Goal: Task Accomplishment & Management: Use online tool/utility

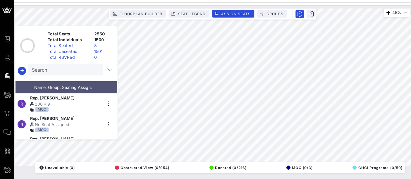
scroll to position [12, 0]
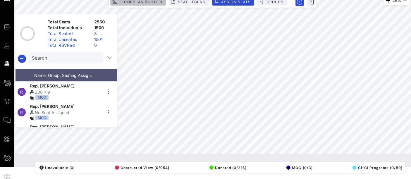
click at [159, 3] on span "Floorplan Builder" at bounding box center [140, 2] width 43 height 4
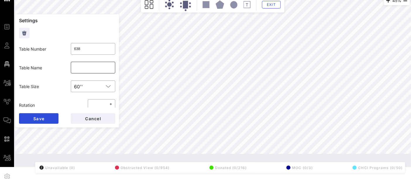
click at [79, 68] on input "text" at bounding box center [93, 67] width 38 height 9
click at [88, 122] on button "Cancel" at bounding box center [93, 118] width 45 height 11
click at [80, 71] on input "text" at bounding box center [93, 67] width 38 height 9
click at [85, 66] on input "CHCI Staff 1" at bounding box center [93, 67] width 38 height 9
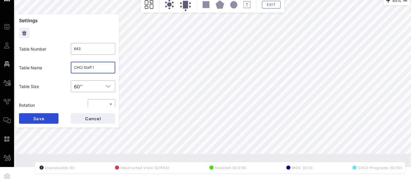
click at [85, 66] on input "CHCI Staff 1" at bounding box center [93, 67] width 38 height 9
type input "CHCI Staff 1"
click at [42, 119] on span "Save" at bounding box center [38, 118] width 11 height 5
click at [87, 67] on input "text" at bounding box center [93, 67] width 38 height 9
paste input "CHCI Staff 1"
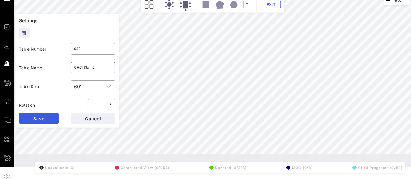
type input "CHCI Staff 2"
click at [43, 116] on span "Save" at bounding box center [38, 118] width 11 height 5
click at [91, 67] on input "text" at bounding box center [93, 67] width 38 height 9
paste input "CHCI Staff 1"
type input "CHCI Staff 3"
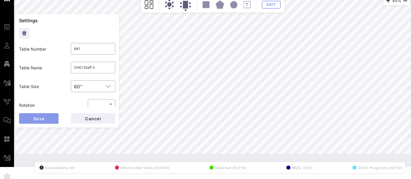
click at [46, 117] on button "Save" at bounding box center [39, 118] width 40 height 11
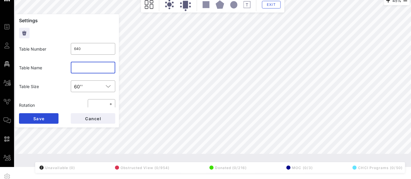
click at [90, 65] on input "text" at bounding box center [93, 67] width 38 height 9
paste input "CHCI Staff 1"
type input "CHCI Staff 4"
click at [46, 116] on button "Save" at bounding box center [39, 118] width 40 height 11
click at [90, 67] on input "text" at bounding box center [93, 67] width 38 height 9
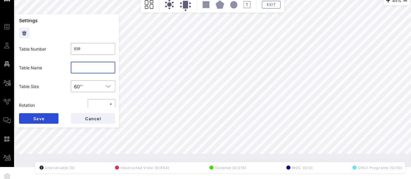
paste input "CHCI Staff 1"
type input "CHCI Staff 5"
click at [40, 122] on button "Save" at bounding box center [39, 118] width 40 height 11
click at [83, 65] on input "text" at bounding box center [93, 67] width 38 height 9
paste input "CHCI Staff 1"
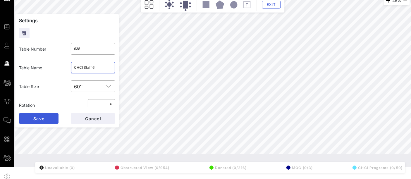
type input "CHCI Staff 6"
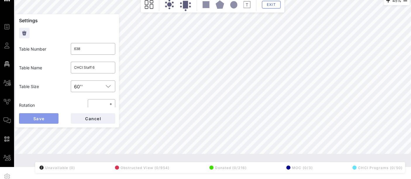
click at [49, 118] on button "Save" at bounding box center [39, 118] width 40 height 11
click at [92, 67] on input "text" at bounding box center [93, 67] width 38 height 9
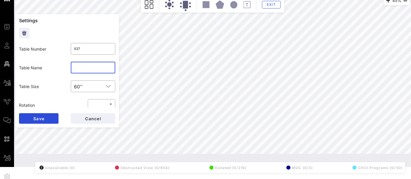
paste input "CHCI Staff 1"
type input "CHCI Staff 7"
click at [44, 117] on span "Save" at bounding box center [38, 118] width 11 height 5
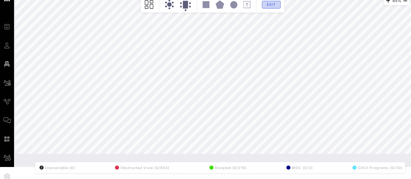
click at [277, 4] on button "Exit" at bounding box center [271, 5] width 19 height 8
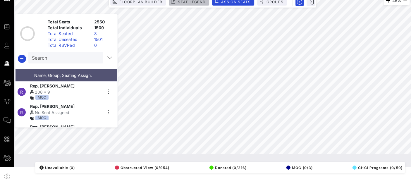
click at [193, 2] on span "Seat Legend" at bounding box center [192, 2] width 28 height 4
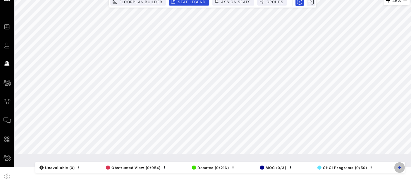
click at [401, 167] on icon "button" at bounding box center [400, 167] width 3 height 3
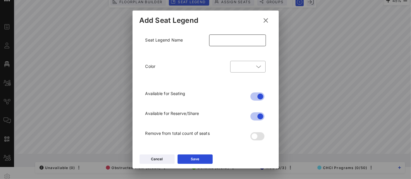
click at [238, 40] on input "text" at bounding box center [238, 40] width 50 height 9
click at [257, 66] on icon at bounding box center [258, 66] width 5 height 7
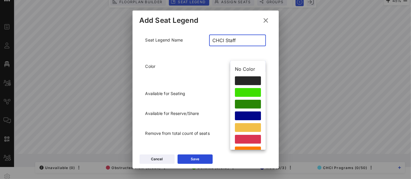
scroll to position [10, 0]
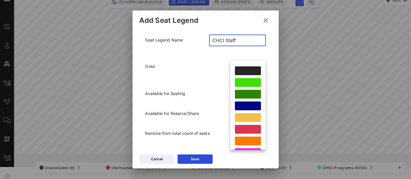
click at [247, 107] on div at bounding box center [248, 106] width 26 height 9
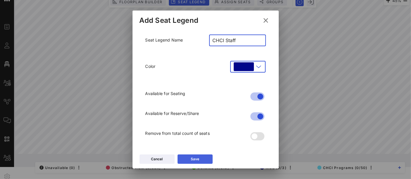
type input "CHCI Staff"
click at [200, 160] on button "Save" at bounding box center [195, 159] width 35 height 9
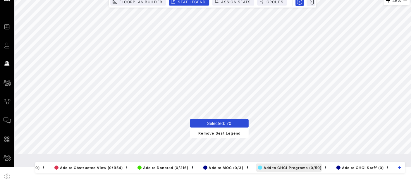
scroll to position [0, 52]
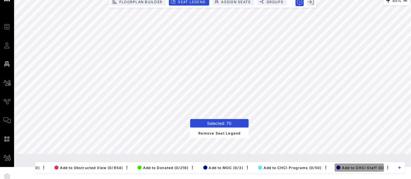
click at [371, 166] on span "Add to CHCI Staff (0)" at bounding box center [361, 168] width 48 height 4
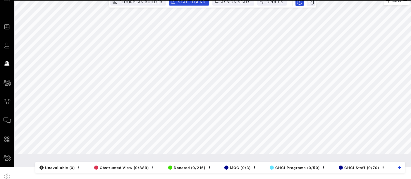
scroll to position [0, 0]
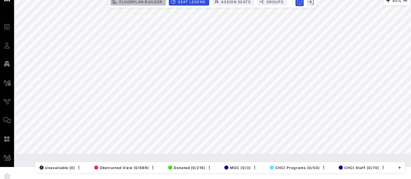
click at [150, 2] on span "Floorplan Builder" at bounding box center [140, 2] width 43 height 4
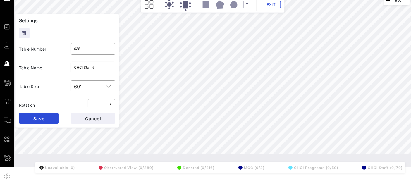
click at [230, 5] on icon at bounding box center [234, 5] width 8 height 8
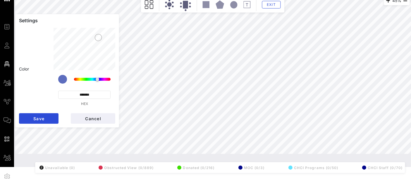
scroll to position [49, 0]
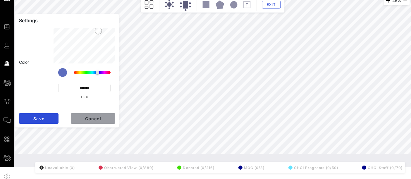
click at [95, 120] on span "Cancel" at bounding box center [93, 118] width 16 height 5
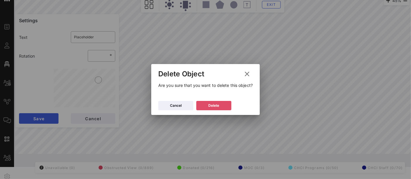
click at [216, 105] on div "Delete" at bounding box center [214, 106] width 11 height 6
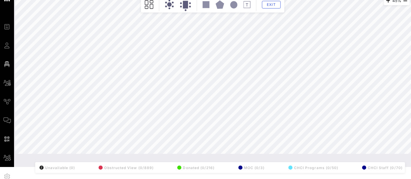
click at [92, 85] on div "45% Floorplan Builder Seat Legend Assign Seats Groups Exit All Reserved Shared …" at bounding box center [212, 75] width 395 height 158
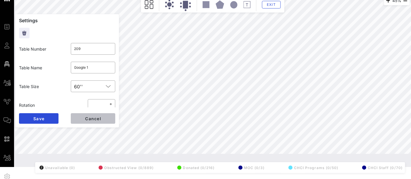
click at [98, 119] on span "Cancel" at bounding box center [93, 118] width 16 height 5
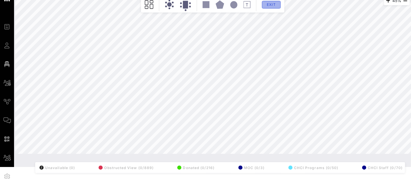
click at [266, 6] on button "Exit" at bounding box center [271, 5] width 19 height 8
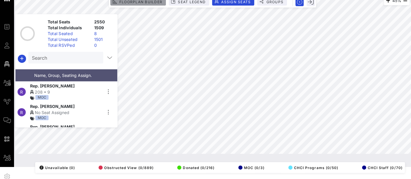
click at [154, 3] on span "Floorplan Builder" at bounding box center [140, 2] width 43 height 4
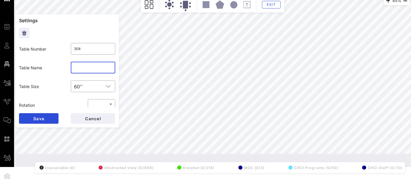
click at [82, 71] on input "text" at bounding box center [93, 67] width 38 height 9
type input "I"
click at [98, 67] on input "Individual Tickets 1" at bounding box center [93, 67] width 38 height 9
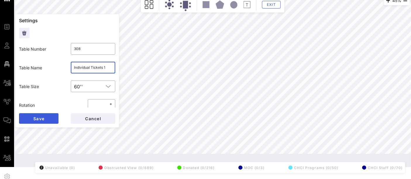
type input "Individual Tickets 1"
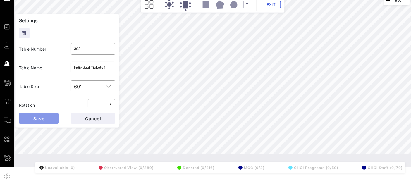
click at [44, 120] on span "Save" at bounding box center [38, 118] width 11 height 5
click at [98, 67] on input "text" at bounding box center [93, 67] width 38 height 9
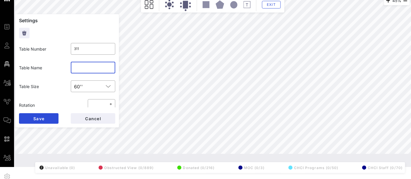
paste input "Individual Tickets 1"
type input "Individual Tickets 2"
click at [43, 111] on form "Settings Table Number ​ 311 Table Name ​ Individual Tickets 2 Table Size ​ 60''…" at bounding box center [67, 71] width 104 height 114
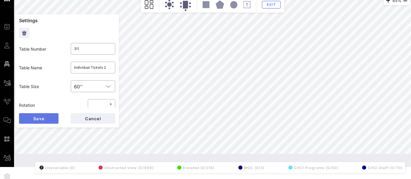
click at [47, 118] on button "Save" at bounding box center [39, 118] width 40 height 11
type input "305"
click at [99, 66] on input "text" at bounding box center [93, 67] width 38 height 9
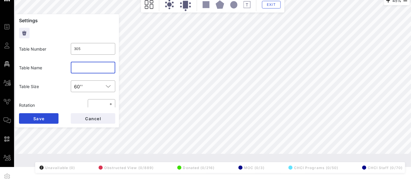
paste input "Individual Tickets 1"
type input "Individual Tickets 2"
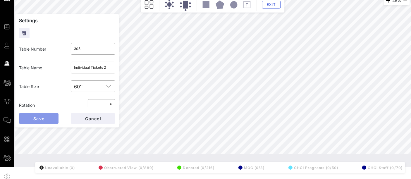
click at [49, 114] on button "Save" at bounding box center [39, 118] width 40 height 11
click at [92, 69] on input "text" at bounding box center [93, 67] width 38 height 9
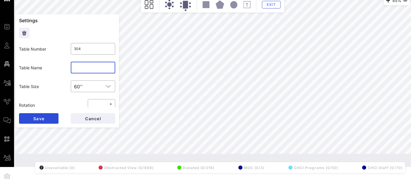
paste input "Individual Tickets 1"
type input "Individual Tickets 1"
click at [44, 117] on span "Save" at bounding box center [38, 118] width 11 height 5
click at [104, 67] on input "Individual Tickets 1" at bounding box center [93, 67] width 38 height 9
type input "Individual Tickets 4"
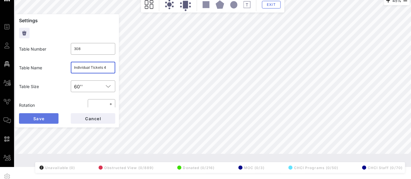
click at [44, 115] on button "Save" at bounding box center [39, 118] width 40 height 11
click at [105, 67] on input "Individual Tickets 2" at bounding box center [93, 67] width 38 height 9
type input "Individual Tickets 4"
click at [45, 117] on button "Save" at bounding box center [39, 118] width 40 height 11
click at [96, 71] on input "text" at bounding box center [93, 67] width 38 height 9
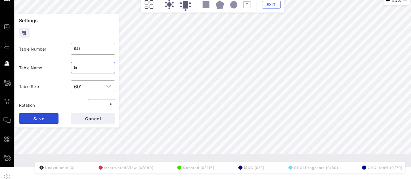
type input "I"
paste input "Individual Tickets 1"
type input "Individual Tickets 5"
click at [43, 117] on span "Save" at bounding box center [38, 118] width 11 height 5
click at [90, 72] on input "text" at bounding box center [93, 67] width 38 height 9
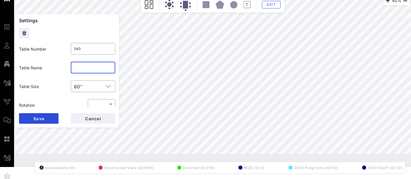
paste input "Individual Tickets 1"
type input "Individual Tickets 6"
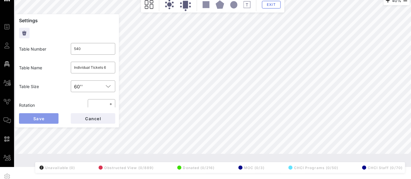
click at [37, 118] on span "Save" at bounding box center [38, 118] width 11 height 5
click at [103, 72] on div at bounding box center [93, 68] width 38 height 12
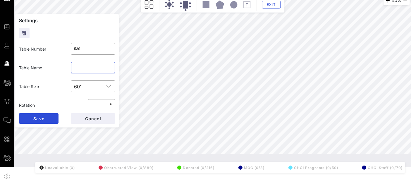
paste input "Individual Tickets 1"
click at [103, 72] on div "Individual Tickets 1" at bounding box center [93, 68] width 38 height 12
type input "Individual Tickets 7"
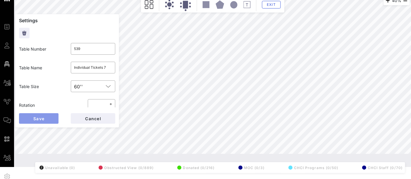
click at [52, 116] on button "Save" at bounding box center [39, 118] width 40 height 11
click at [99, 70] on input "text" at bounding box center [93, 67] width 38 height 9
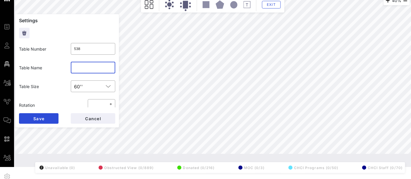
paste input "Individual Tickets 1"
type input "Individual Tickets 8"
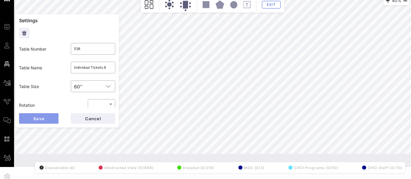
click at [47, 119] on button "Save" at bounding box center [39, 118] width 40 height 11
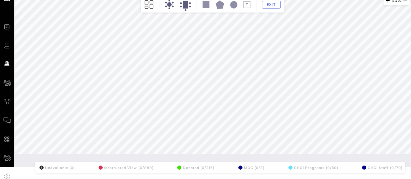
click at [72, 154] on div "40% Floorplan Builder Seat Legend Assign Seats Groups Exit All Reserved Shared …" at bounding box center [212, 75] width 395 height 158
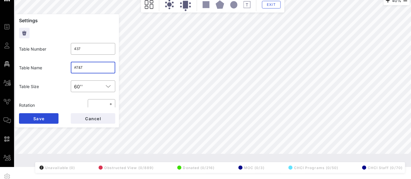
drag, startPoint x: 83, startPoint y: 64, endPoint x: 63, endPoint y: 65, distance: 20.5
click at [63, 65] on div "Table Name ​ AT&T" at bounding box center [67, 67] width 103 height 19
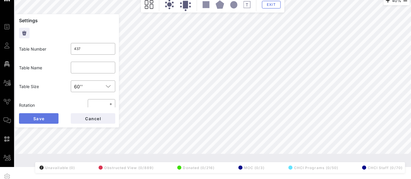
drag, startPoint x: 52, startPoint y: 119, endPoint x: 39, endPoint y: 122, distance: 13.3
click at [39, 122] on button "Save" at bounding box center [39, 118] width 40 height 11
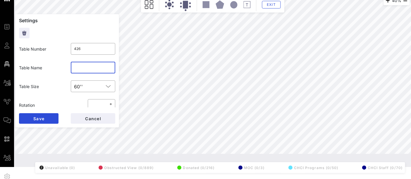
click at [75, 67] on input "text" at bounding box center [93, 67] width 38 height 9
paste input "AT&T"
type input "AT&T"
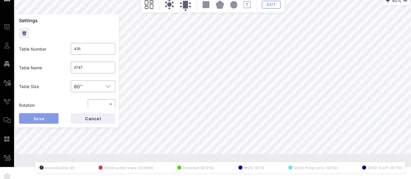
click at [45, 117] on button "Save" at bounding box center [39, 118] width 40 height 11
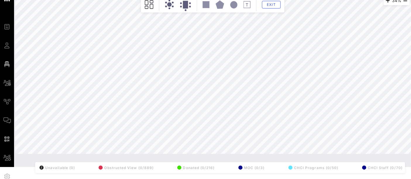
click at [277, 161] on div "34% Floorplan Builder Seat Legend Assign Seats Groups Exit All Reserved Shared …" at bounding box center [212, 80] width 397 height 174
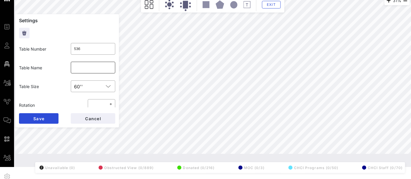
click at [80, 71] on input "text" at bounding box center [93, 67] width 38 height 9
type input "Media Partners 1"
drag, startPoint x: 52, startPoint y: 119, endPoint x: 112, endPoint y: 48, distance: 92.7
click at [112, 48] on form "Settings Table Number ​ 536 Table Name ​ Media Partners 1 Table Size ​ 60'' Rot…" at bounding box center [67, 71] width 104 height 114
click at [94, 69] on input "Media Partners 1" at bounding box center [93, 67] width 38 height 9
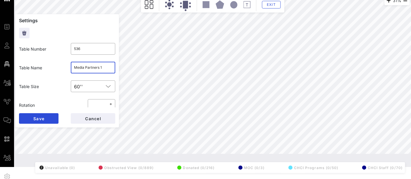
click at [94, 69] on input "Media Partners 1" at bounding box center [93, 67] width 38 height 9
click at [39, 119] on span "Save" at bounding box center [38, 118] width 11 height 5
click at [83, 70] on input "text" at bounding box center [93, 67] width 38 height 9
paste input "Media Partners 1"
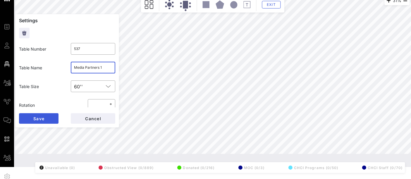
type input "Media Partners 1"
click at [43, 123] on button "Save" at bounding box center [39, 118] width 40 height 11
click at [99, 68] on input "Media Partners 1" at bounding box center [93, 67] width 38 height 9
type input "Media Partners 2"
click at [39, 117] on span "Save" at bounding box center [38, 118] width 11 height 5
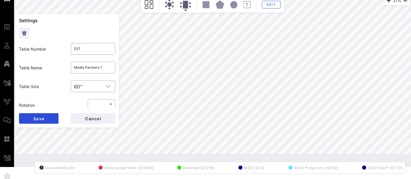
type input "536"
type input "Media Partners 2"
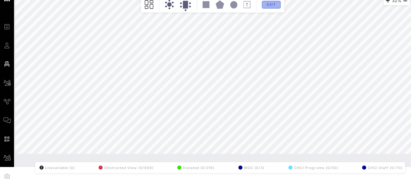
click at [269, 5] on span "Exit" at bounding box center [271, 4] width 11 height 4
